Goal: Obtain resource: Obtain resource

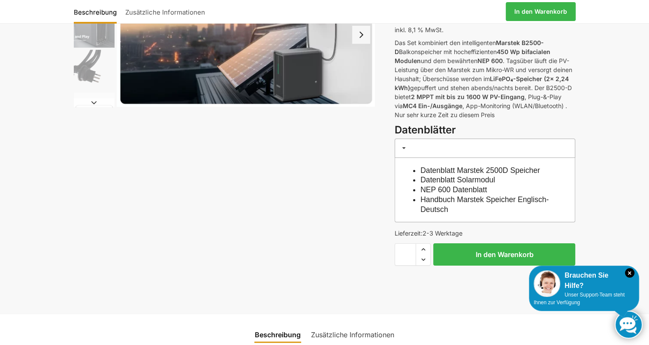
scroll to position [100, 0]
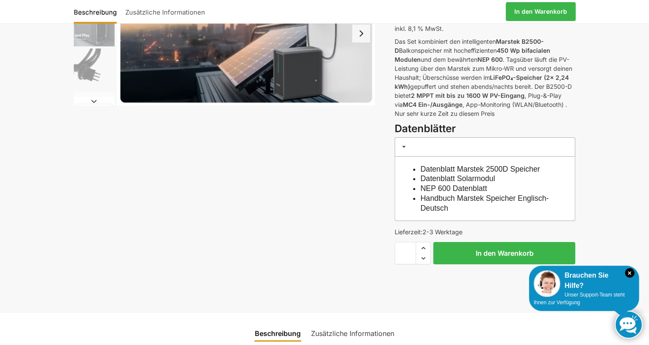
click at [436, 179] on link "Datenblatt Solarmodul" at bounding box center [458, 178] width 75 height 9
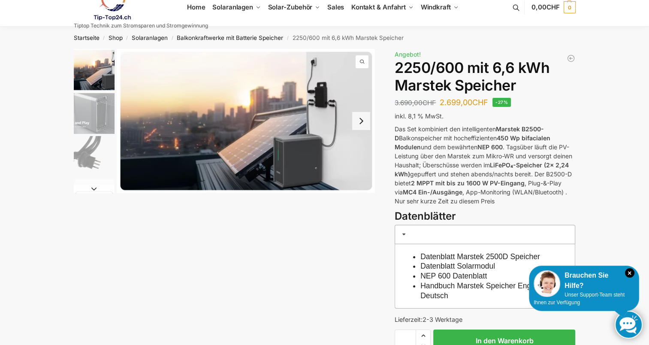
scroll to position [13, 0]
click at [430, 266] on link "Datenblatt Solarmodul" at bounding box center [458, 265] width 75 height 9
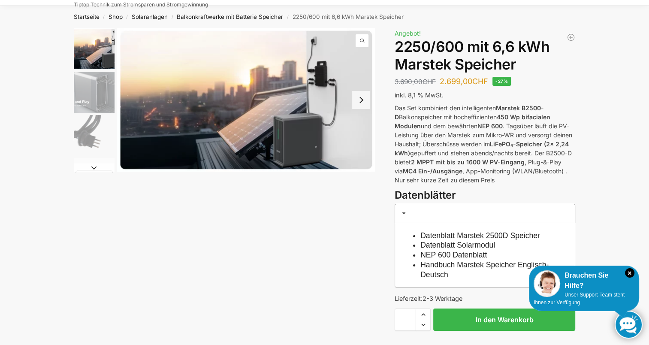
scroll to position [18, 0]
